Goal: Task Accomplishment & Management: Complete application form

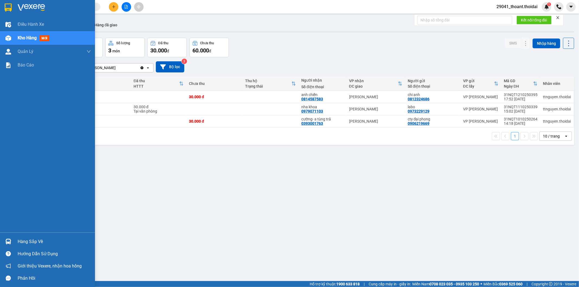
click at [23, 240] on div "Hàng sắp về" at bounding box center [54, 242] width 73 height 8
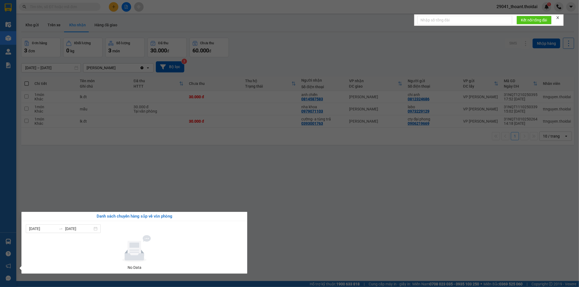
drag, startPoint x: 314, startPoint y: 262, endPoint x: 227, endPoint y: 280, distance: 88.8
click at [314, 263] on section "Kết quả [PERSON_NAME] ( 0 ) Bộ lọc No Data 29041_thoant.thoidai 1 Điều [PERSON_…" at bounding box center [289, 143] width 579 height 287
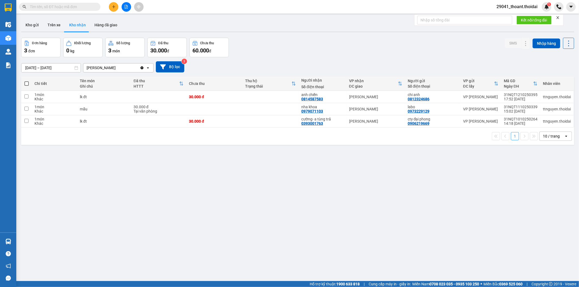
click at [50, 2] on div "Kết quả tìm kiếm ( 0 ) Bộ lọc No Data" at bounding box center [53, 6] width 106 height 9
click at [45, 8] on input "text" at bounding box center [62, 7] width 64 height 6
paste input "0942262093"
type input "0942262093"
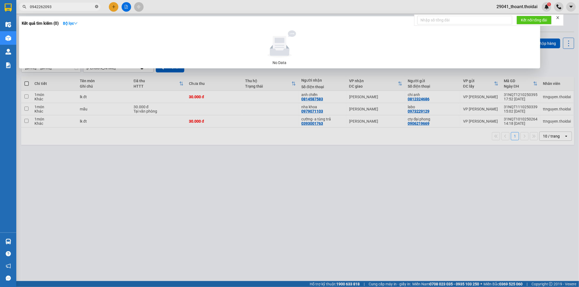
click at [96, 7] on icon "close-circle" at bounding box center [96, 6] width 3 height 3
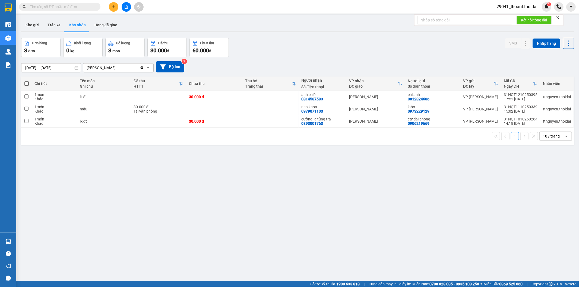
click at [56, 7] on input "text" at bounding box center [62, 7] width 64 height 6
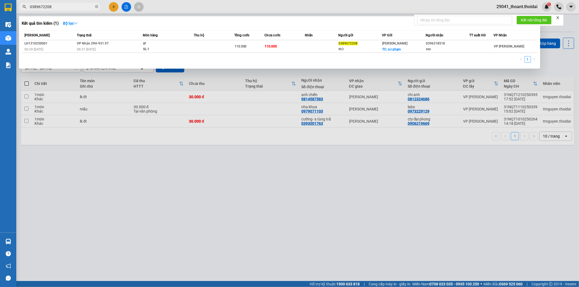
type input "0389672208"
click at [141, 53] on div "[PERSON_NAME] thái Món hàng Thu hộ Tổng [PERSON_NAME] [PERSON_NAME] Người gửi V…" at bounding box center [280, 48] width 516 height 36
click at [142, 49] on div "08:31 [DATE]" at bounding box center [110, 49] width 66 height 6
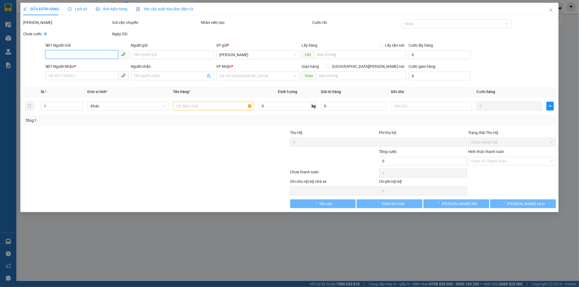
type input "0389672208"
type input "thử"
checkbox input "true"
type input "sư phạm"
type input "0396318518"
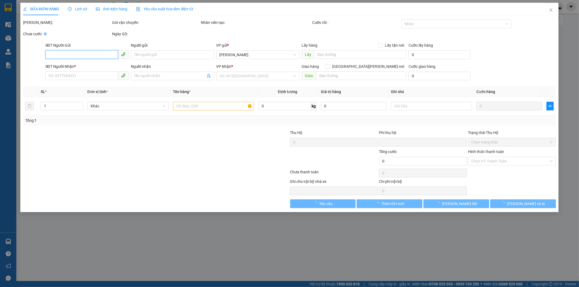
type input "xxx"
type input "0"
type input "110.000"
